Goal: Task Accomplishment & Management: Use online tool/utility

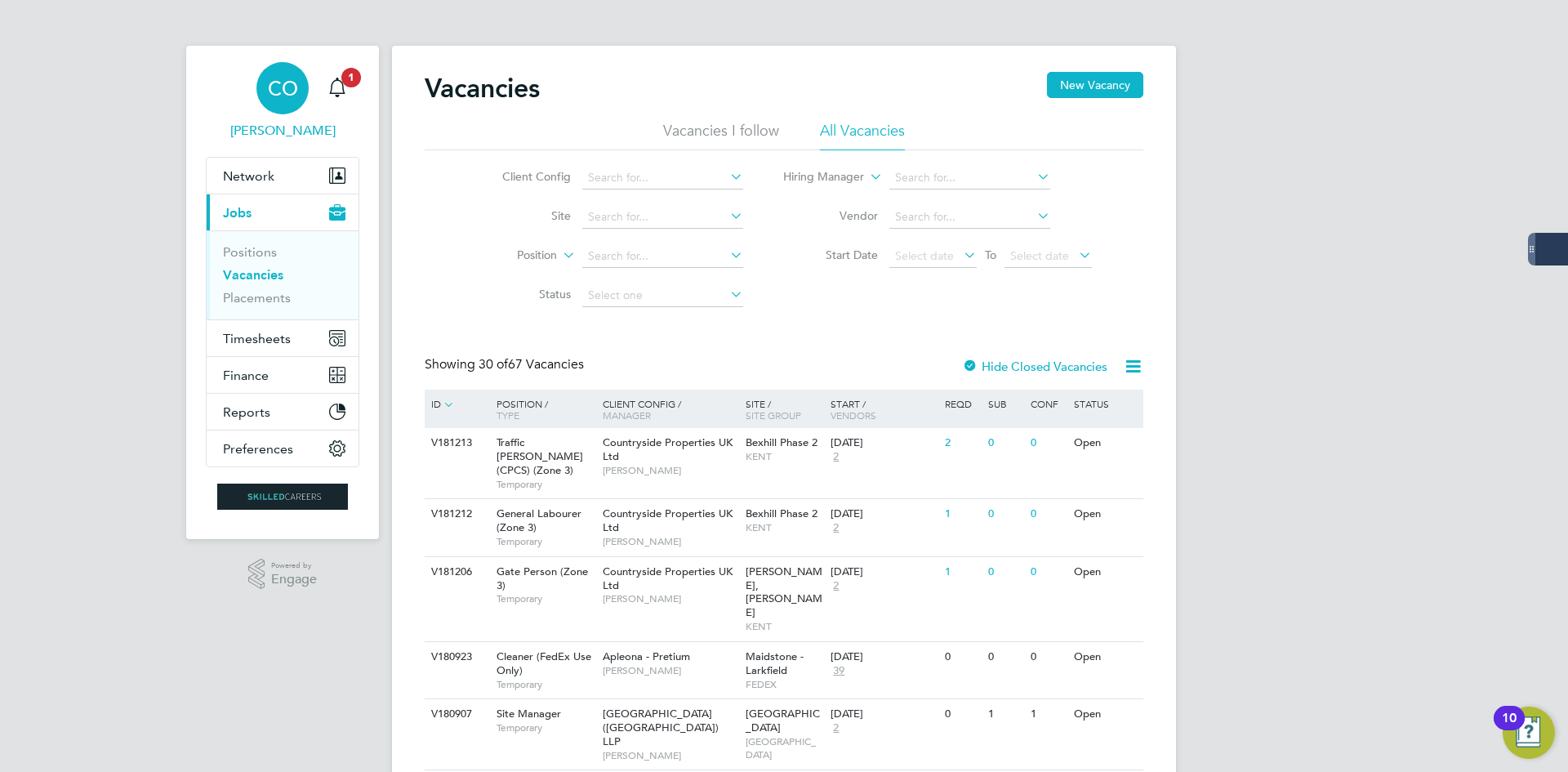
click at [310, 135] on span "[PERSON_NAME]" at bounding box center [282, 130] width 153 height 20
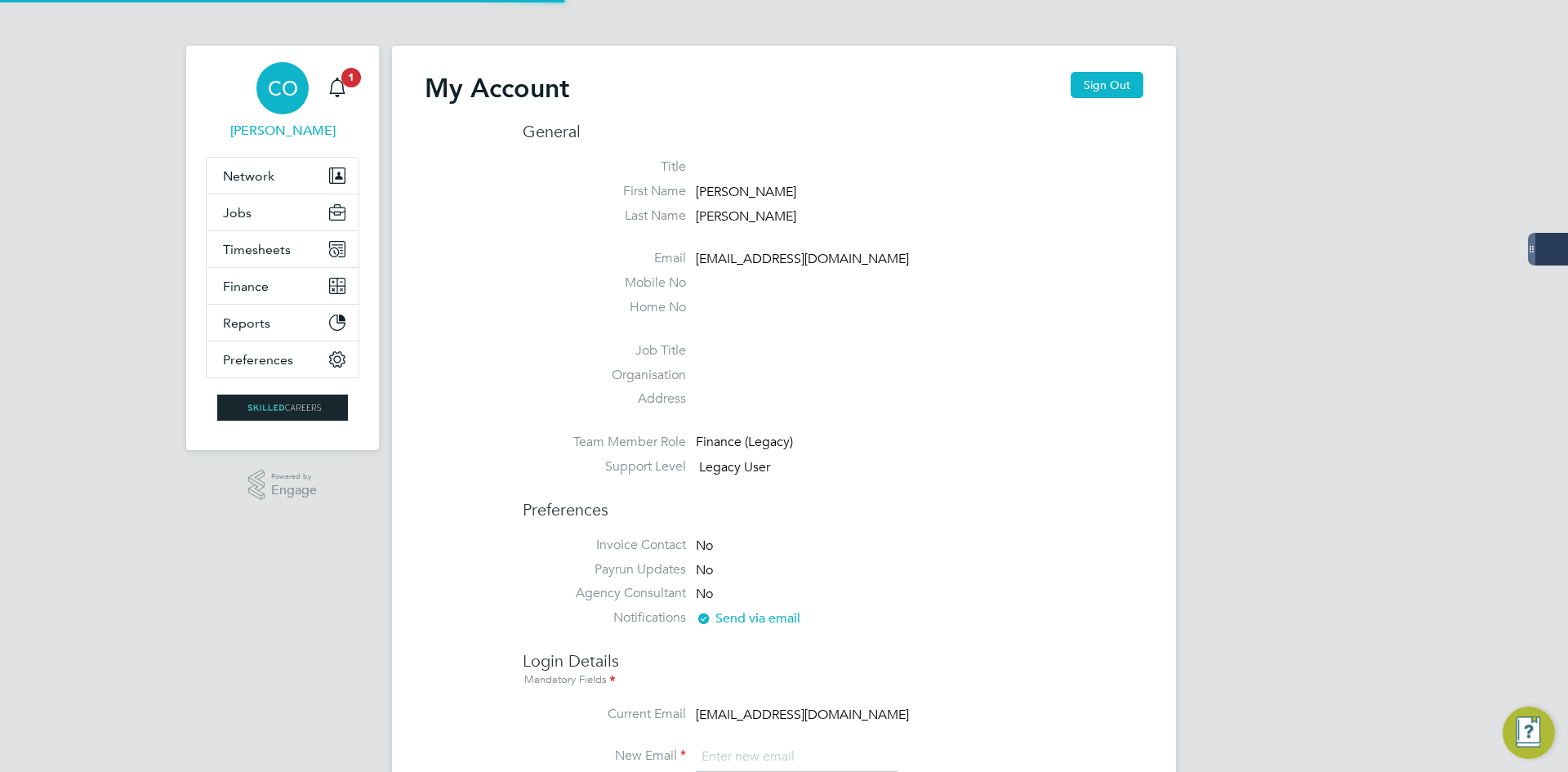
type input "[EMAIL_ADDRESS][DOMAIN_NAME]"
click at [1097, 84] on button "Sign Out" at bounding box center [1106, 85] width 73 height 26
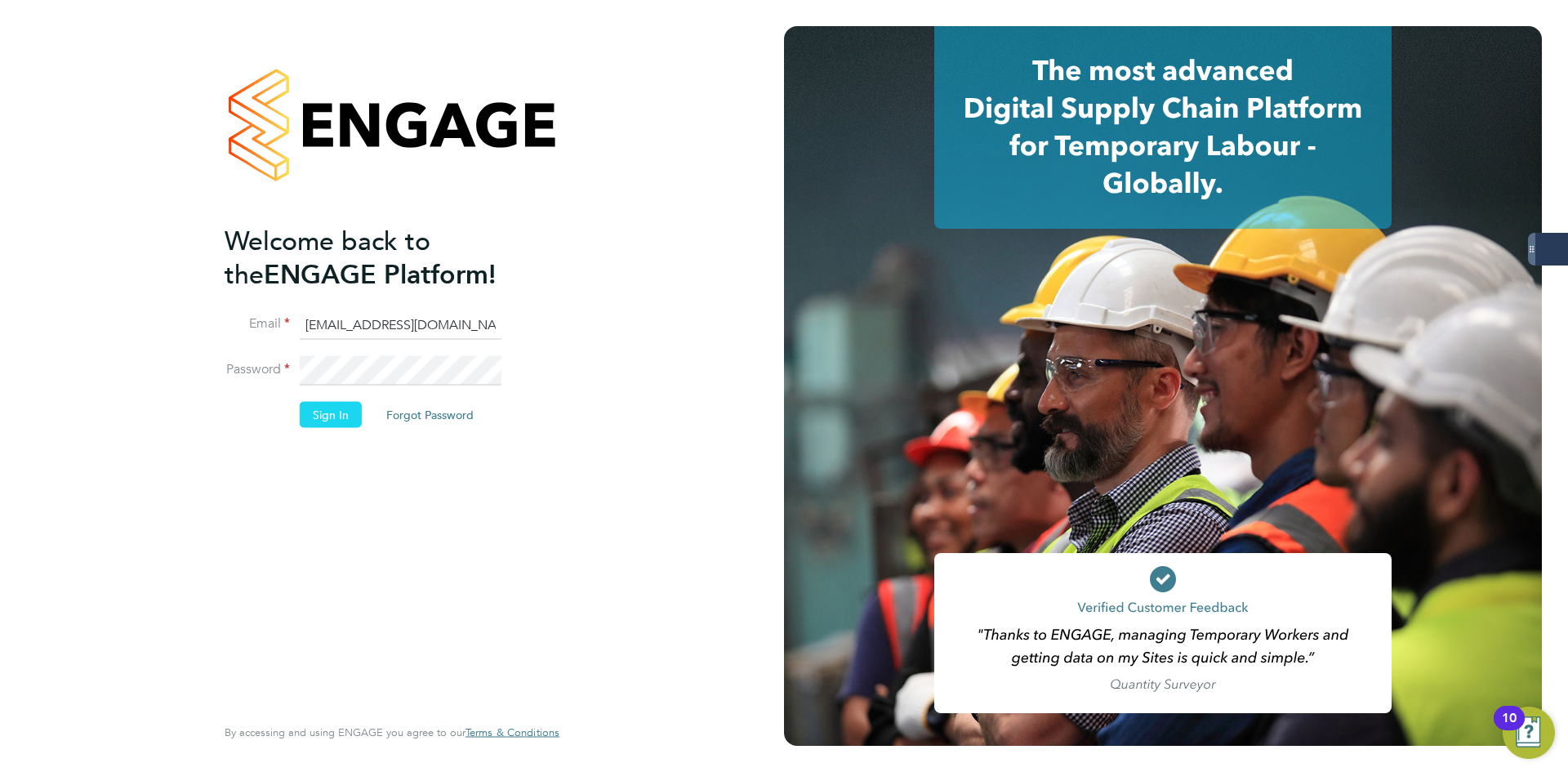
click at [332, 418] on button "Sign In" at bounding box center [330, 414] width 62 height 26
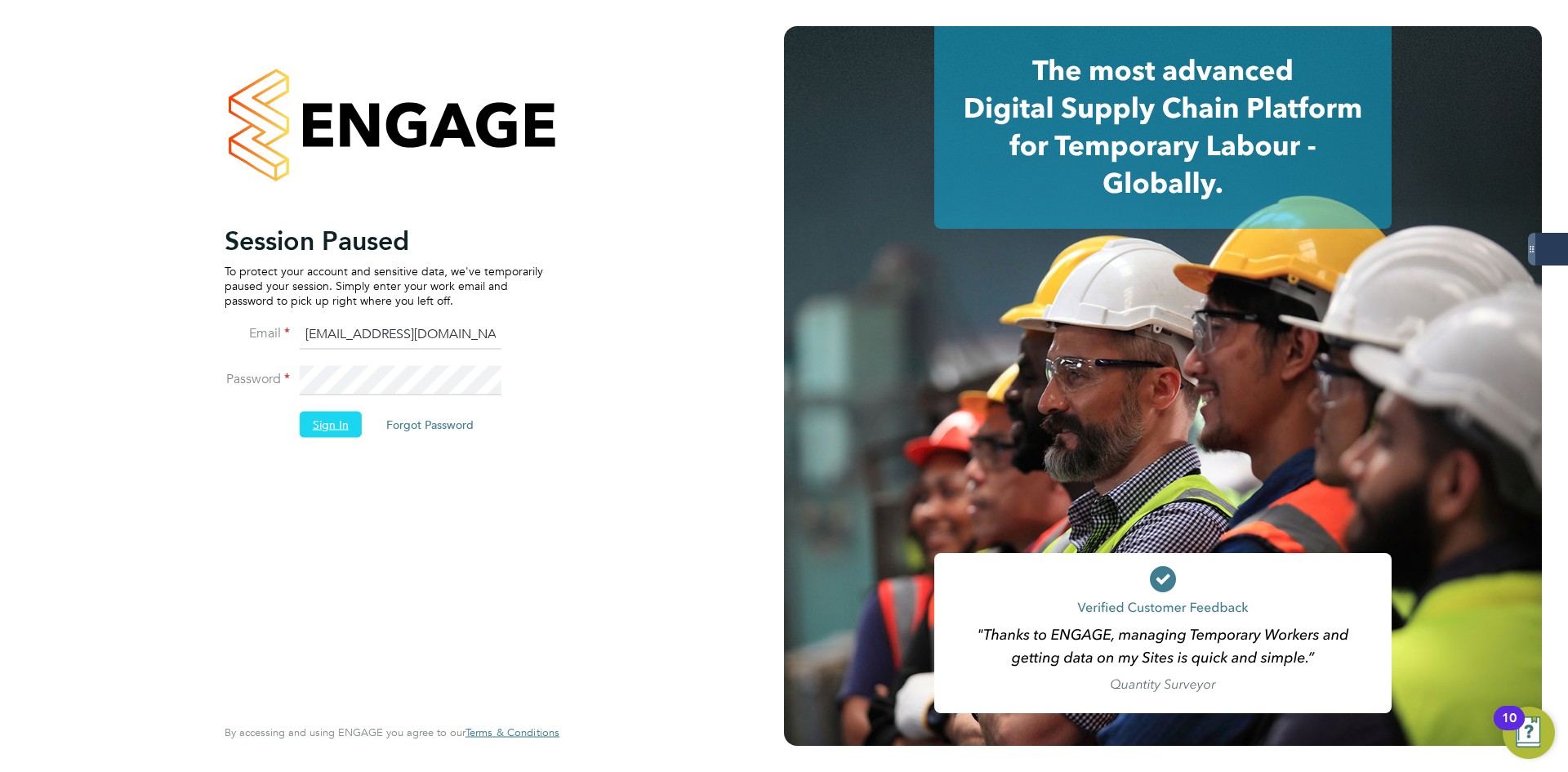
click at [325, 420] on button "Sign In" at bounding box center [330, 424] width 62 height 26
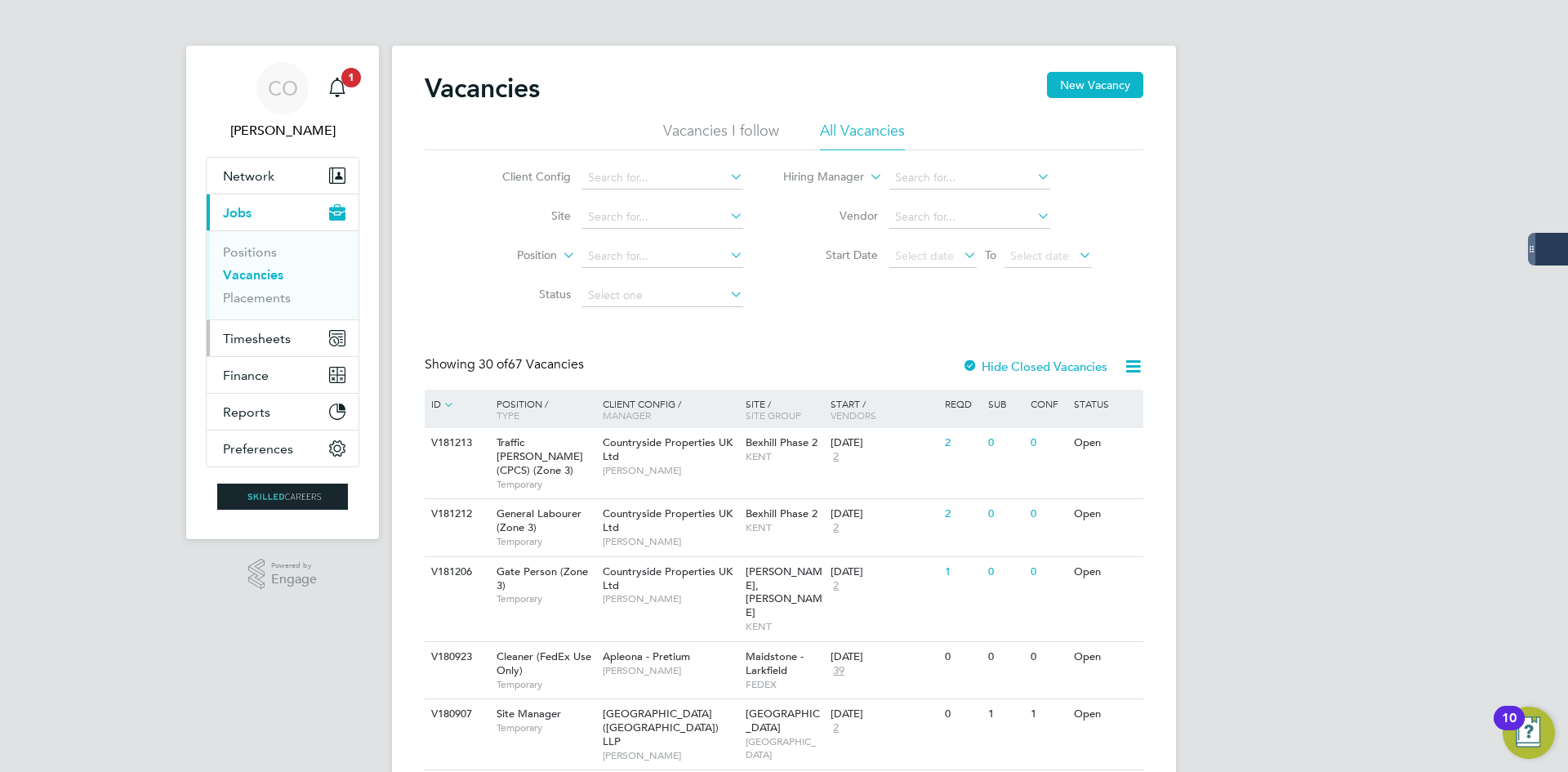
click at [262, 345] on span "Timesheets" at bounding box center [257, 338] width 68 height 16
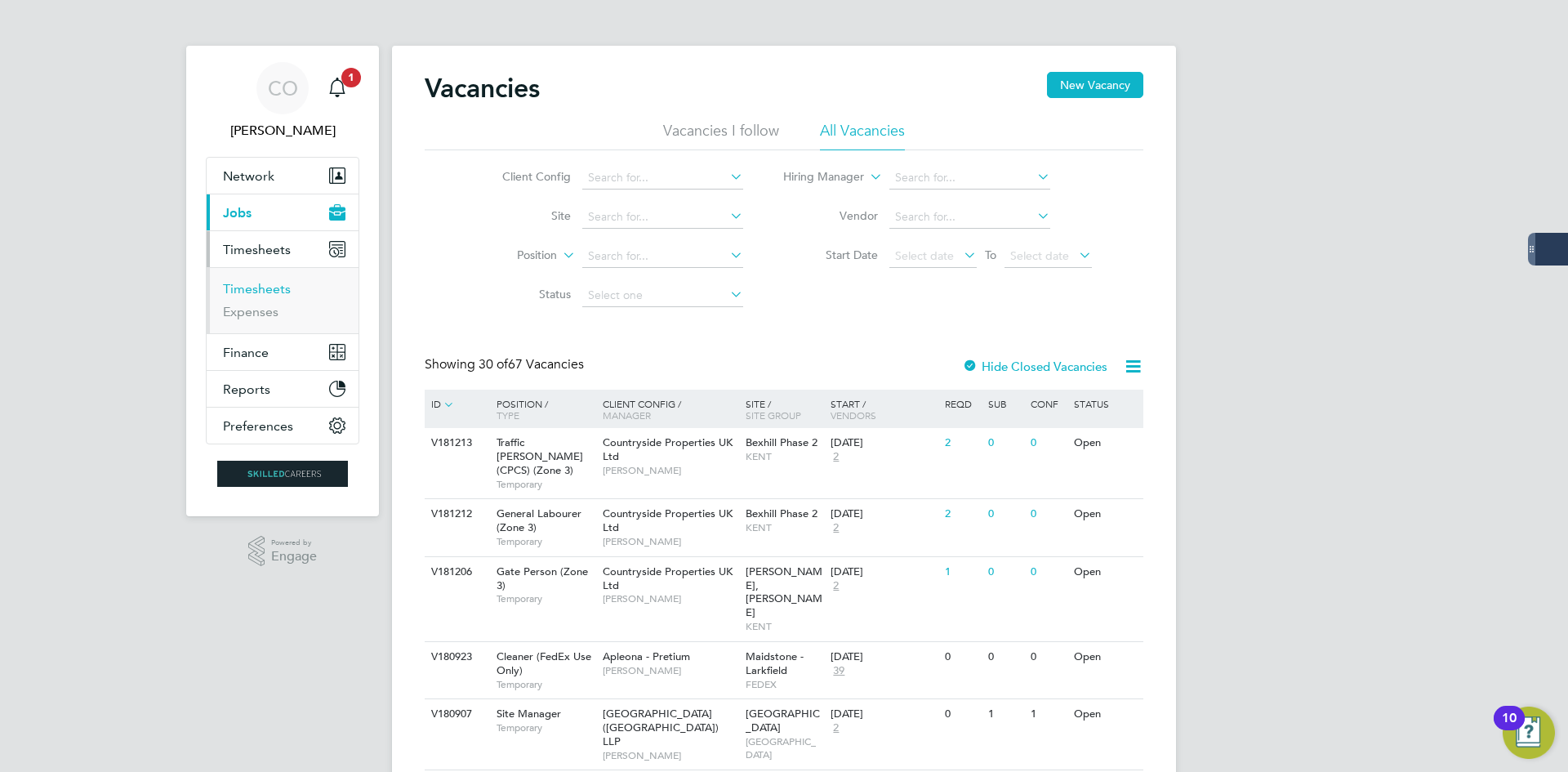
click at [273, 290] on link "Timesheets" at bounding box center [257, 289] width 68 height 16
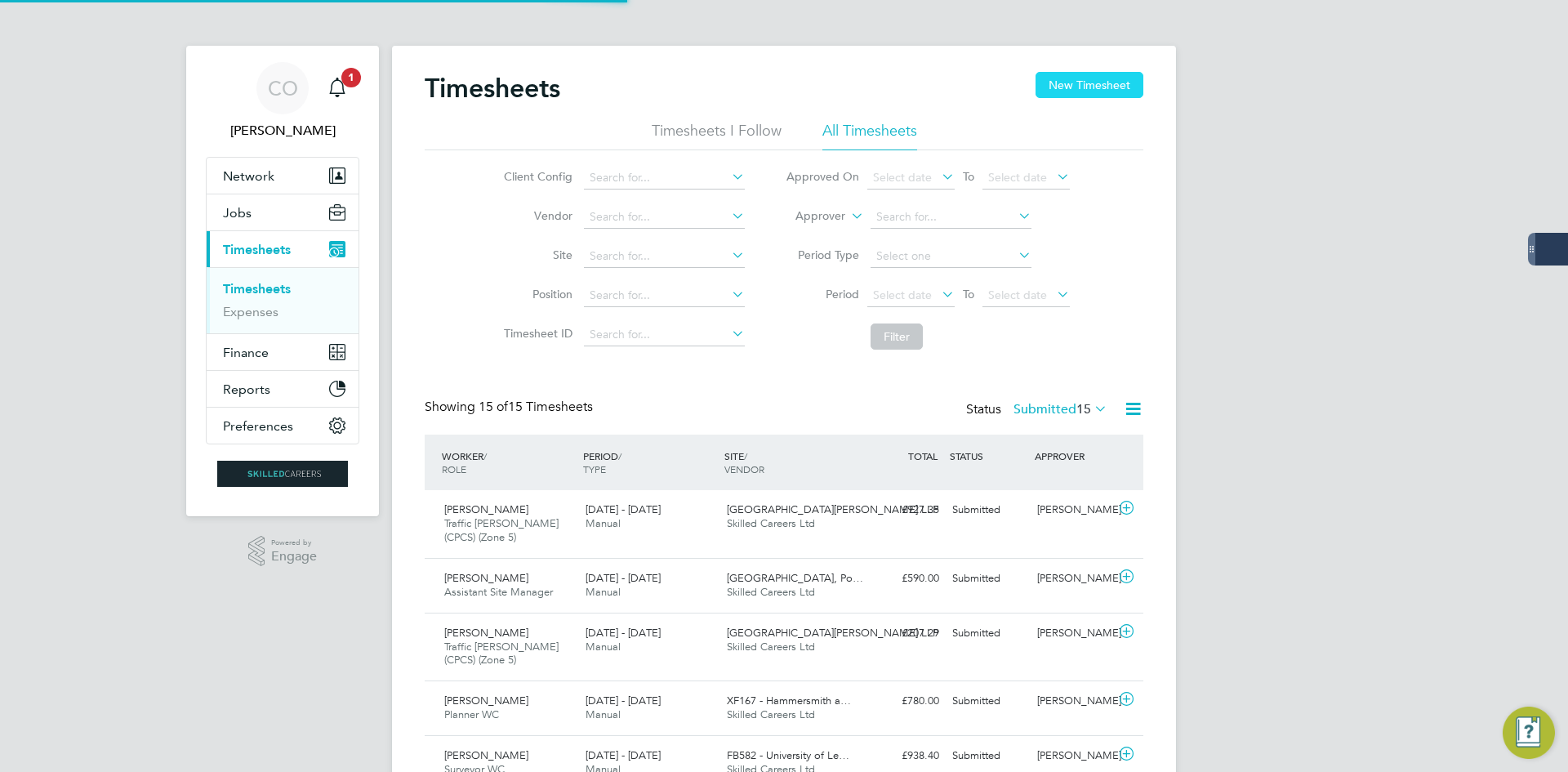
click at [1064, 84] on button "New Timesheet" at bounding box center [1089, 85] width 107 height 26
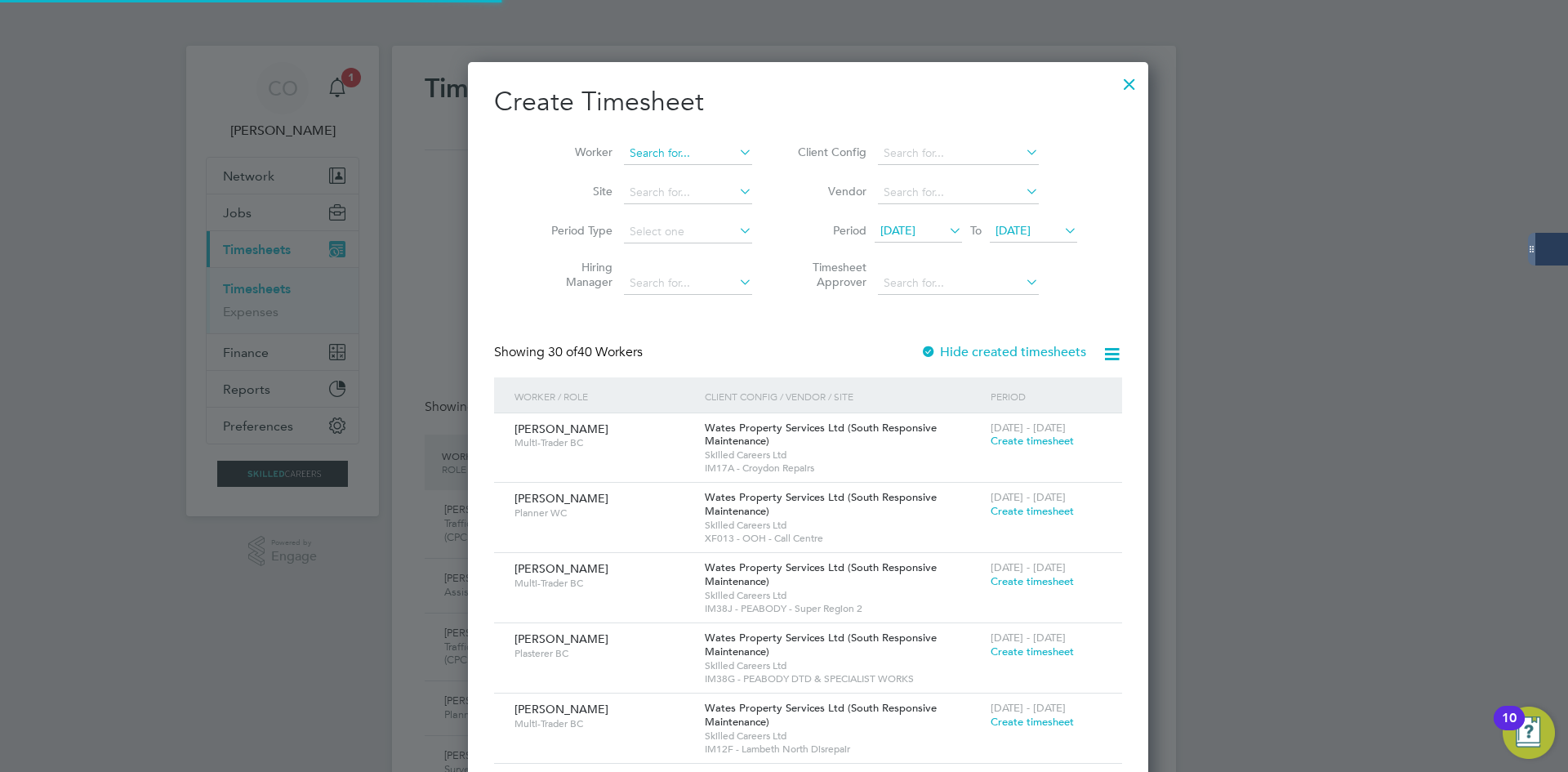
drag, startPoint x: 663, startPoint y: 159, endPoint x: 678, endPoint y: 156, distance: 15.3
click at [663, 159] on input at bounding box center [688, 153] width 128 height 23
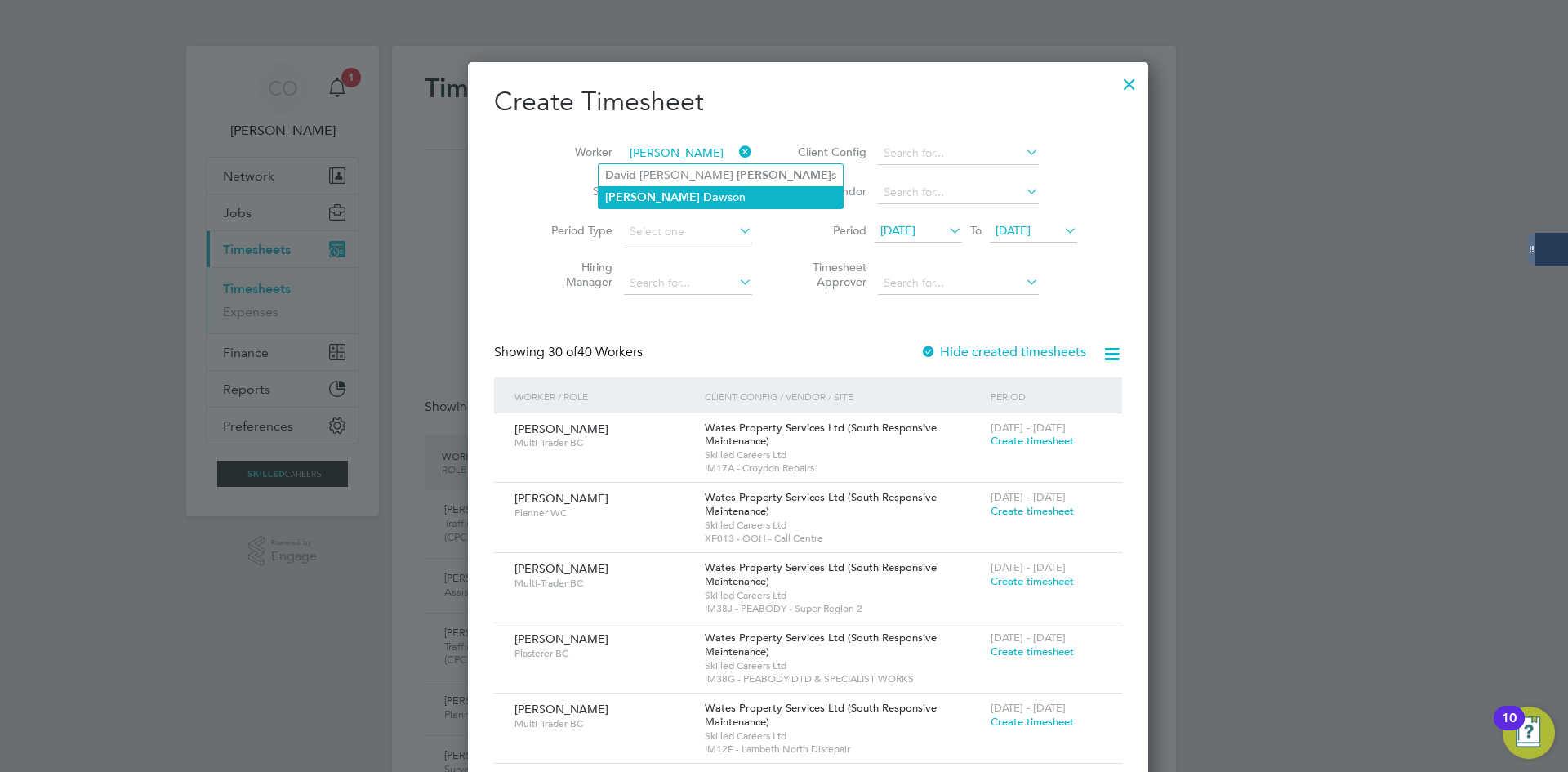
click at [670, 199] on li "Robert Da wson" at bounding box center [721, 197] width 244 height 22
type input "Robert Dawson"
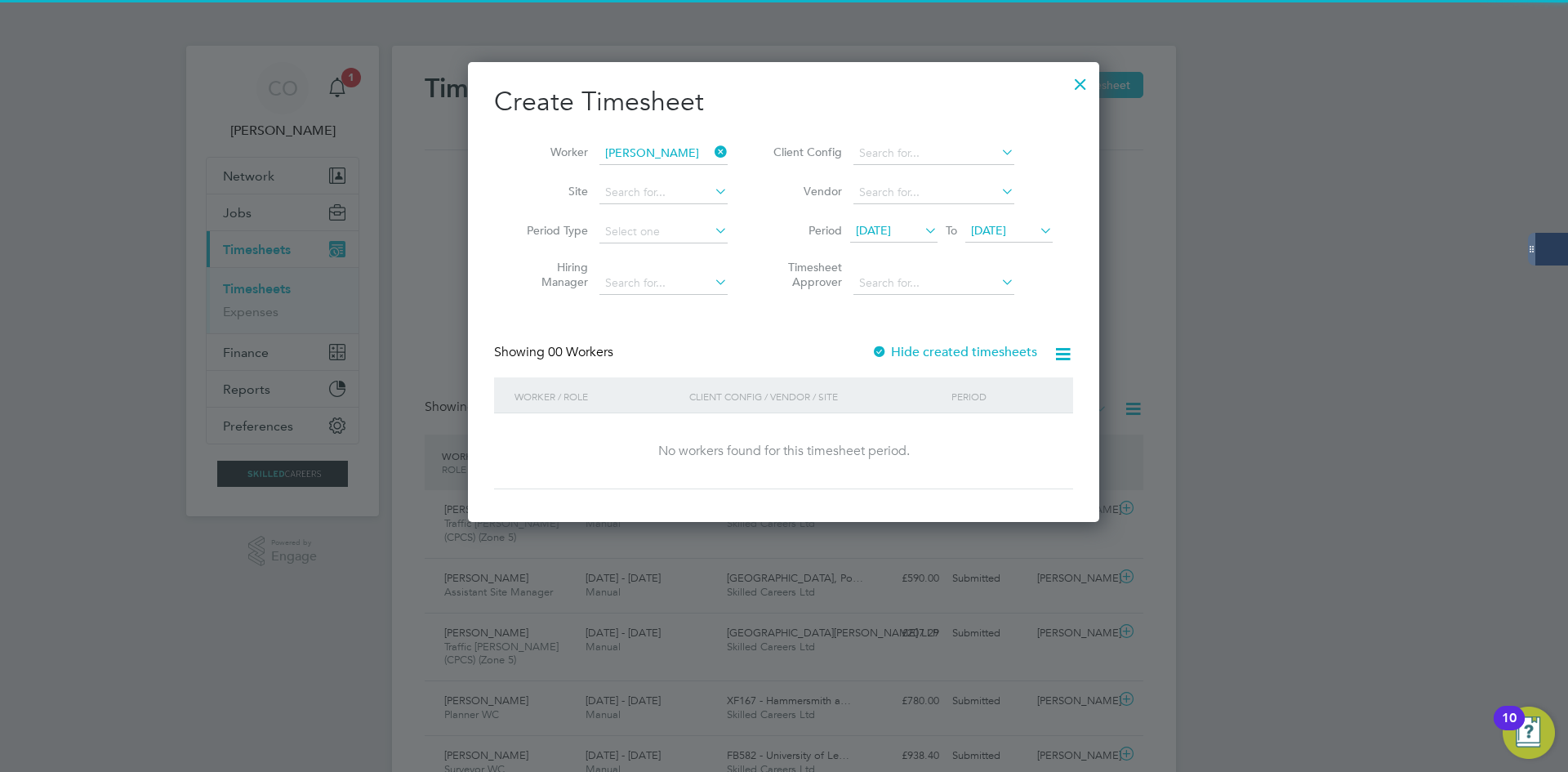
click at [986, 356] on label "Hide created timesheets" at bounding box center [954, 352] width 166 height 16
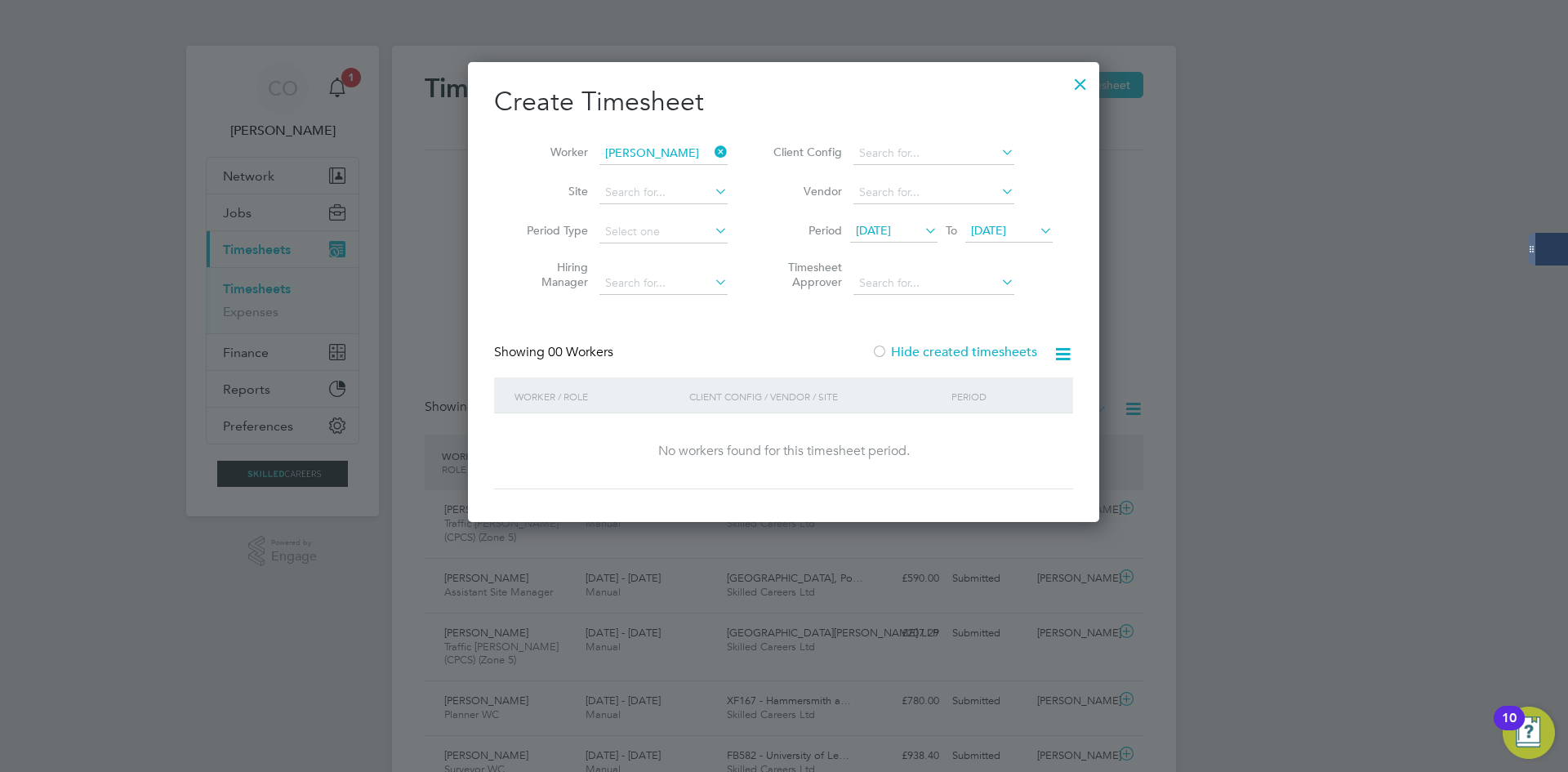
click at [985, 354] on label "Hide created timesheets" at bounding box center [954, 352] width 166 height 16
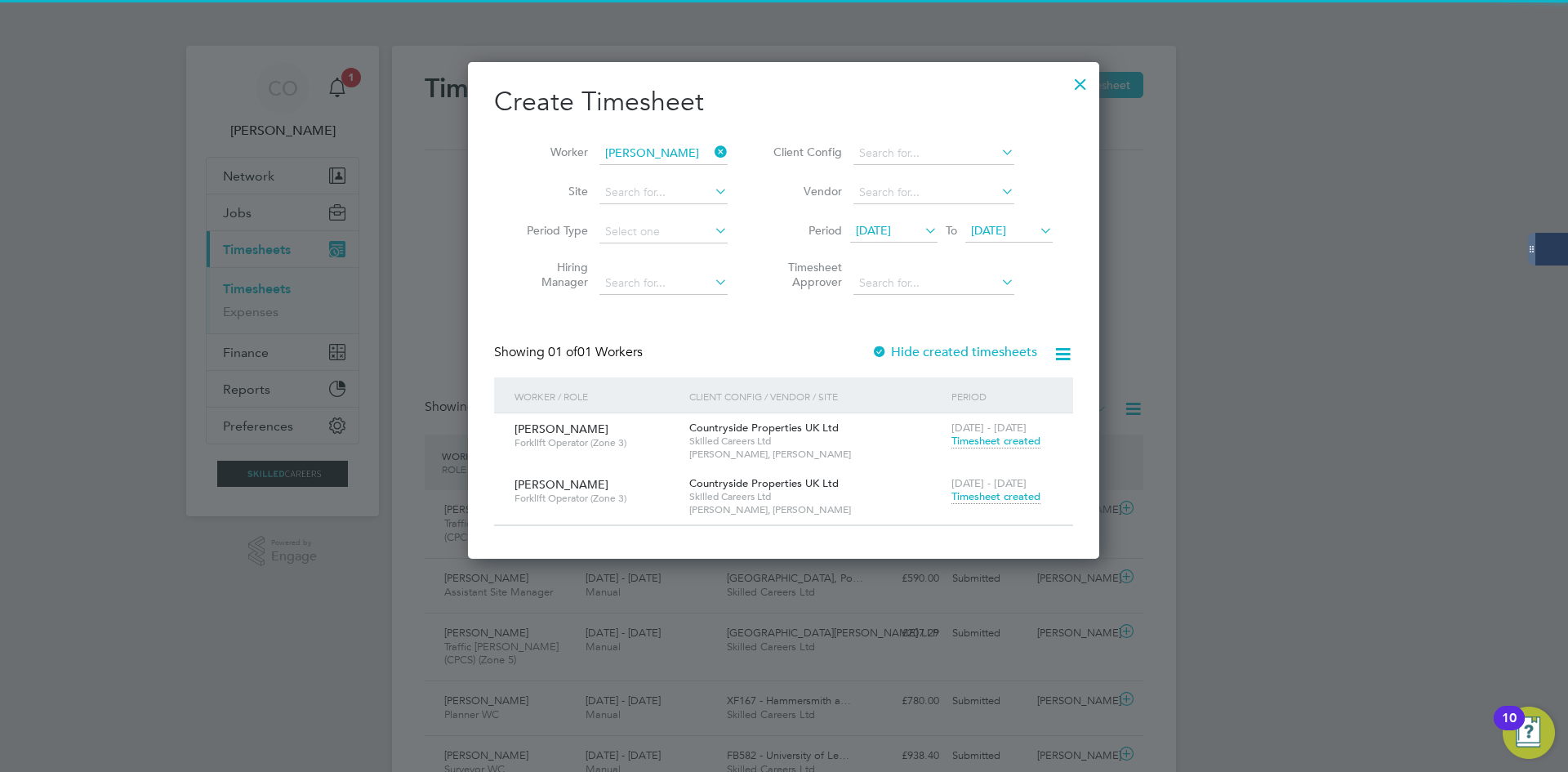
click at [1000, 500] on span "Timesheet created" at bounding box center [996, 496] width 89 height 15
